Goal: Transaction & Acquisition: Purchase product/service

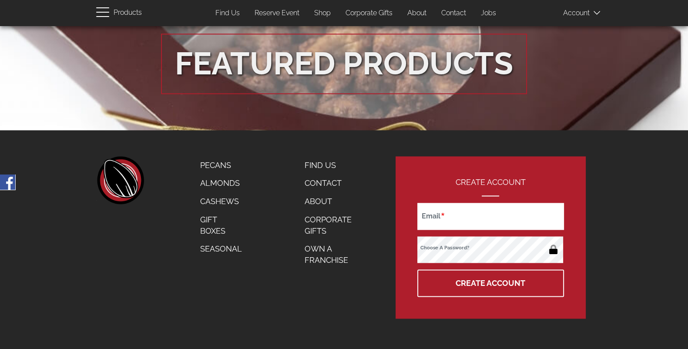
scroll to position [1598, 0]
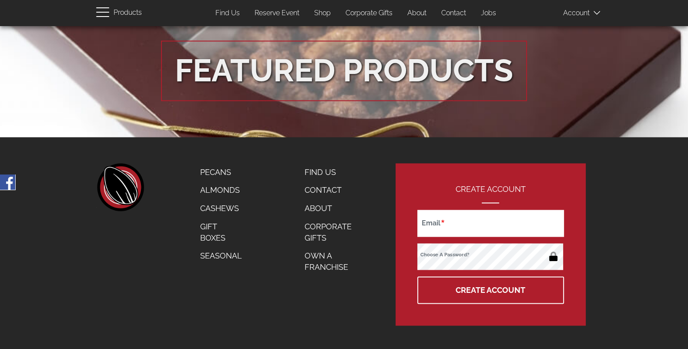
click at [220, 194] on link "Almonds" at bounding box center [221, 190] width 55 height 18
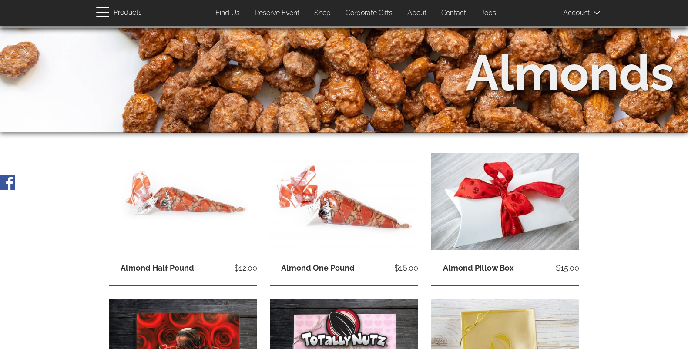
scroll to position [47, 0]
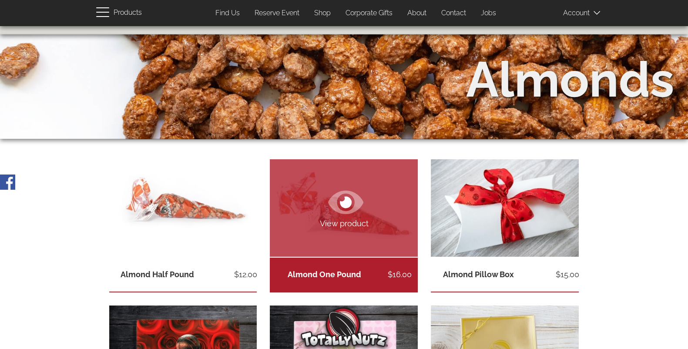
click at [326, 225] on span "View product" at bounding box center [344, 223] width 148 height 11
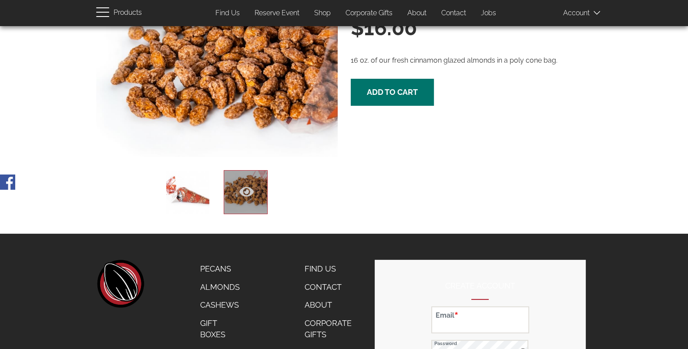
scroll to position [106, 0]
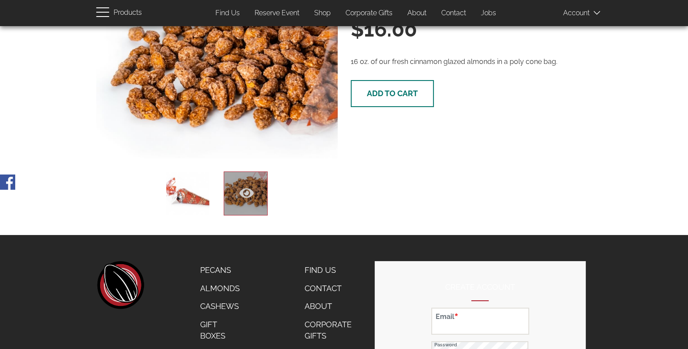
click at [381, 91] on span "Add to cart" at bounding box center [392, 93] width 51 height 9
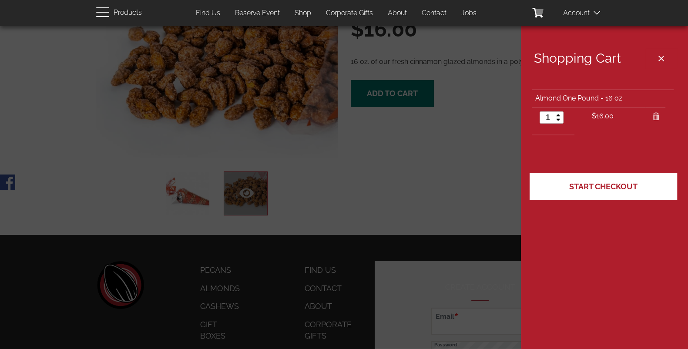
click at [610, 178] on link "Start Checkout" at bounding box center [604, 186] width 148 height 27
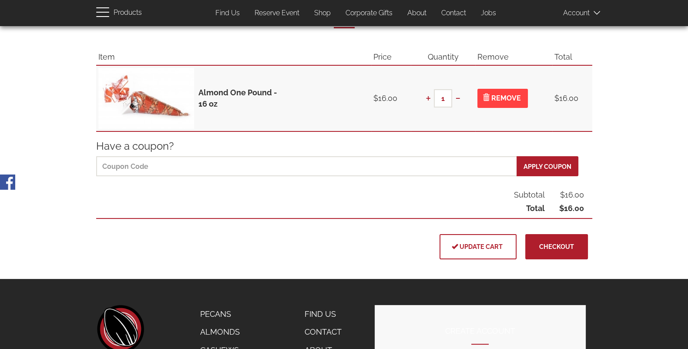
scroll to position [87, 0]
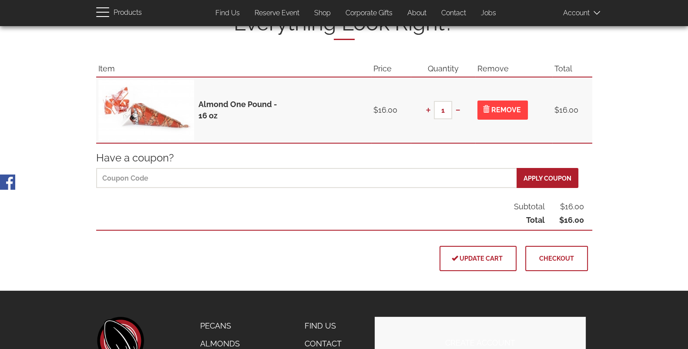
click at [542, 266] on button "Checkout" at bounding box center [556, 258] width 63 height 25
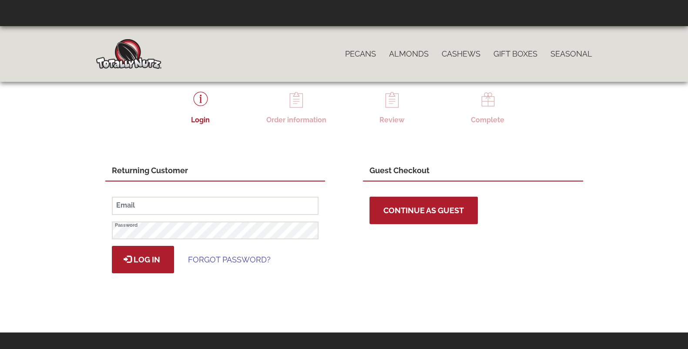
click at [425, 207] on span "Continue as Guest" at bounding box center [423, 210] width 80 height 9
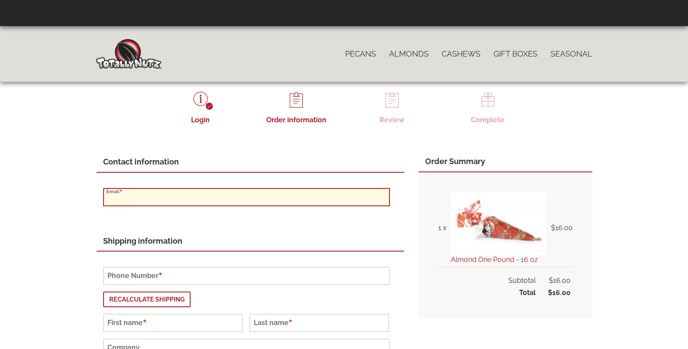
click at [133, 198] on input "Email" at bounding box center [246, 197] width 287 height 18
type input "[EMAIL_ADDRESS][DOMAIN_NAME]"
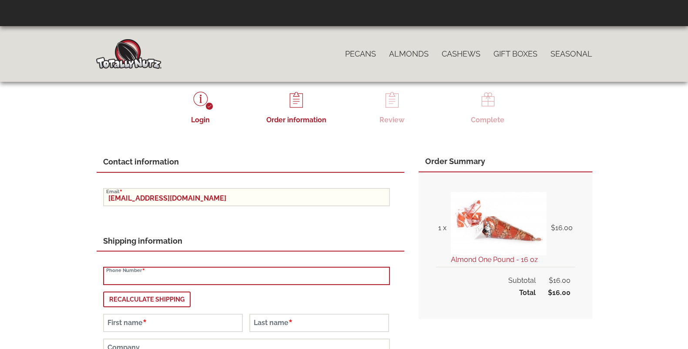
type input "8018653883"
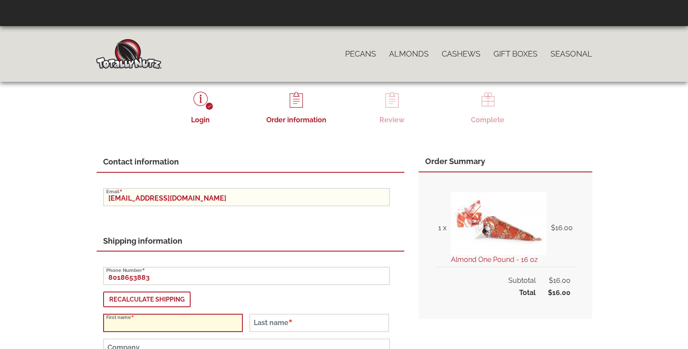
type input "[PERSON_NAME]"
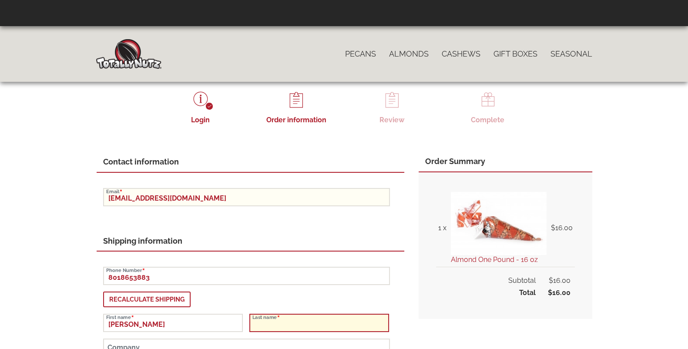
type input "[PERSON_NAME]"
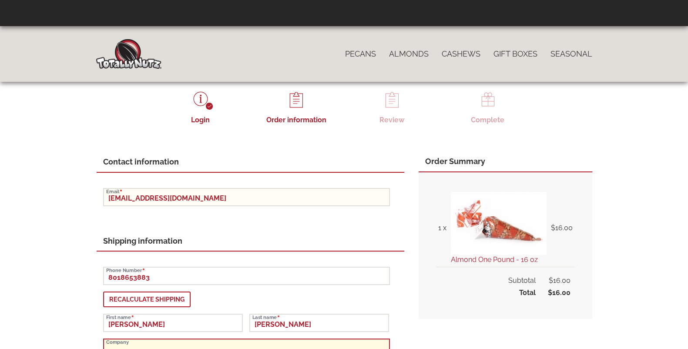
type input "https://shop.wrexhamafc.co.uk/checkout/#"
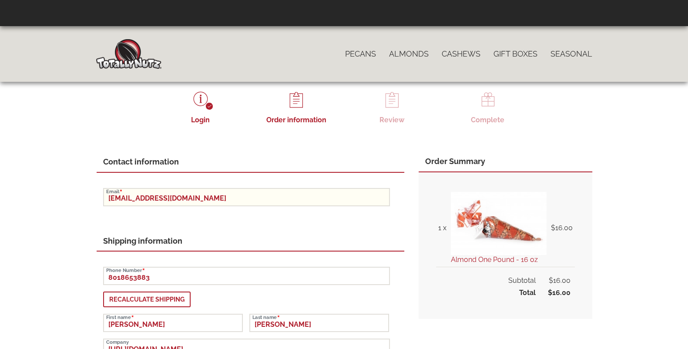
type input "2567 W 2450 N"
type input "2450 North"
type input "Clinton"
type input "84015"
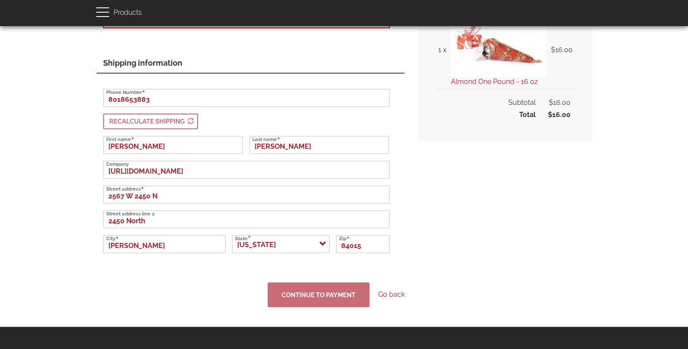
scroll to position [177, 0]
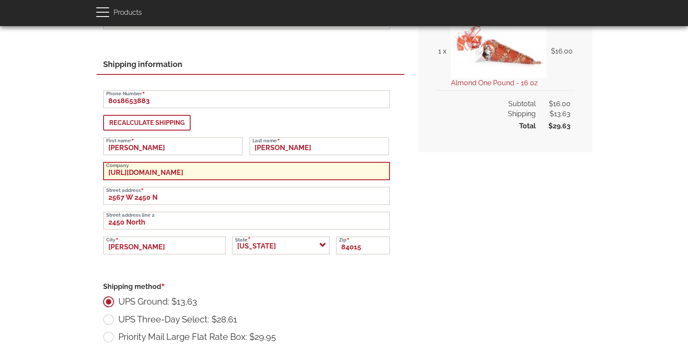
click at [269, 170] on input "https://shop.wrexhamafc.co.uk/checkout/#" at bounding box center [246, 171] width 287 height 18
type input "h"
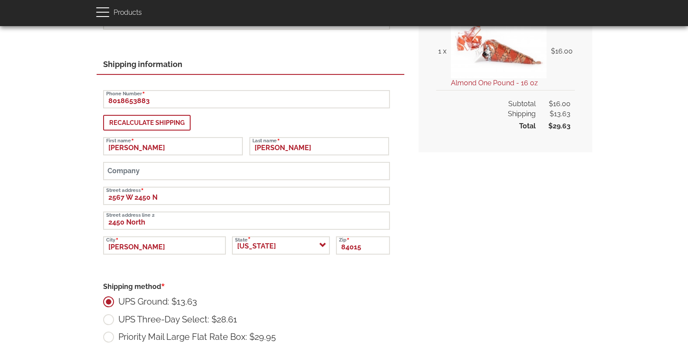
click at [477, 233] on div "Contact information tazz.bugs@yahoo.com Email Shipping information 8018653883 P…" at bounding box center [344, 318] width 496 height 687
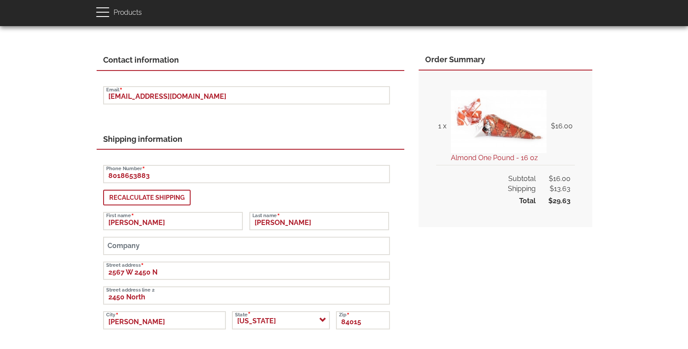
scroll to position [0, 0]
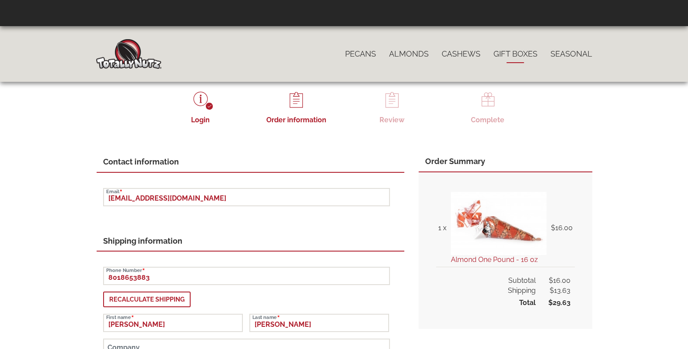
click at [516, 49] on link "Gift Boxes" at bounding box center [515, 54] width 57 height 18
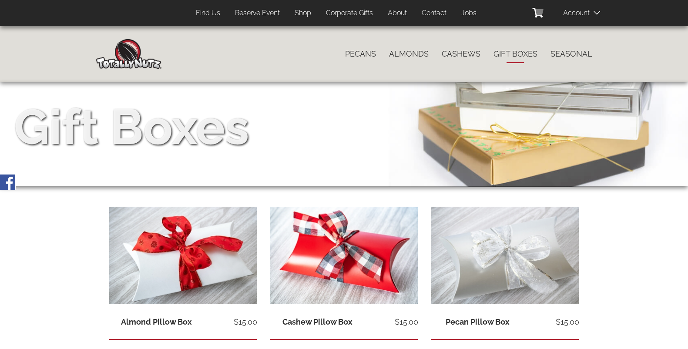
click at [300, 10] on link "Shop" at bounding box center [303, 13] width 30 height 17
